Goal: Task Accomplishment & Management: Manage account settings

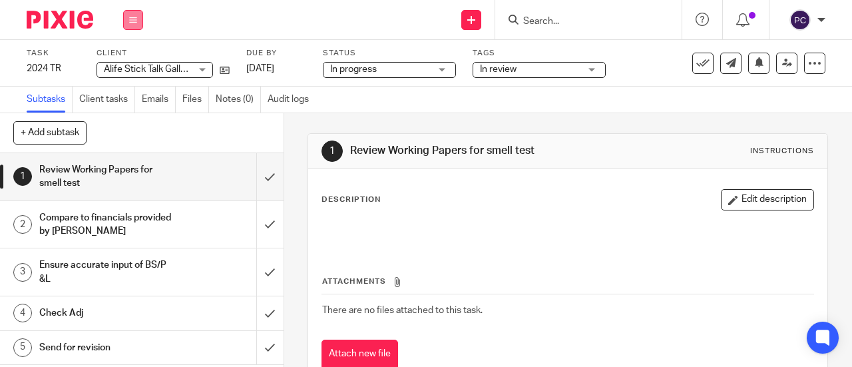
click at [138, 27] on button at bounding box center [133, 20] width 20 height 20
click at [128, 62] on link "Work" at bounding box center [126, 61] width 23 height 9
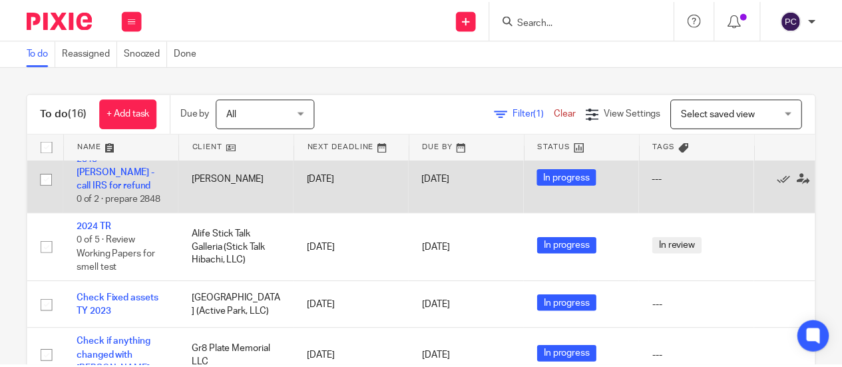
scroll to position [16, 0]
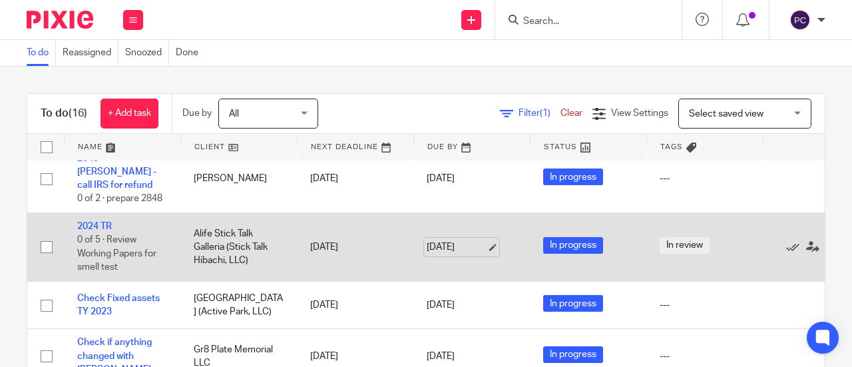
click at [455, 240] on link "[DATE]" at bounding box center [457, 247] width 60 height 14
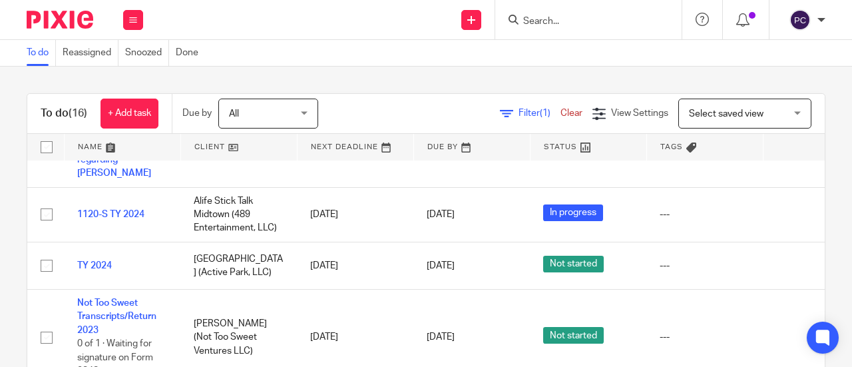
scroll to position [281, 0]
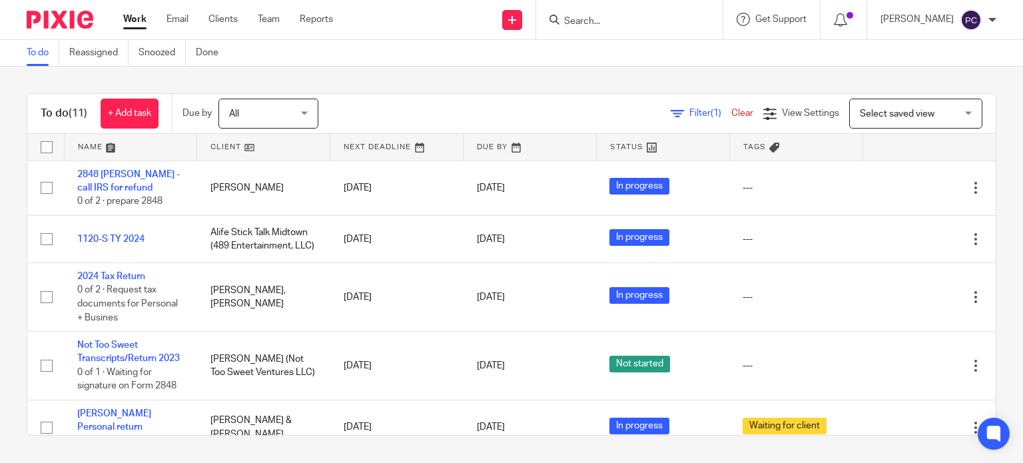
click at [998, 212] on div "To do (11) + Add task Due by All All [DATE] [DATE] This week Next week This mon…" at bounding box center [511, 264] width 1023 height 395
